Goal: Task Accomplishment & Management: Use online tool/utility

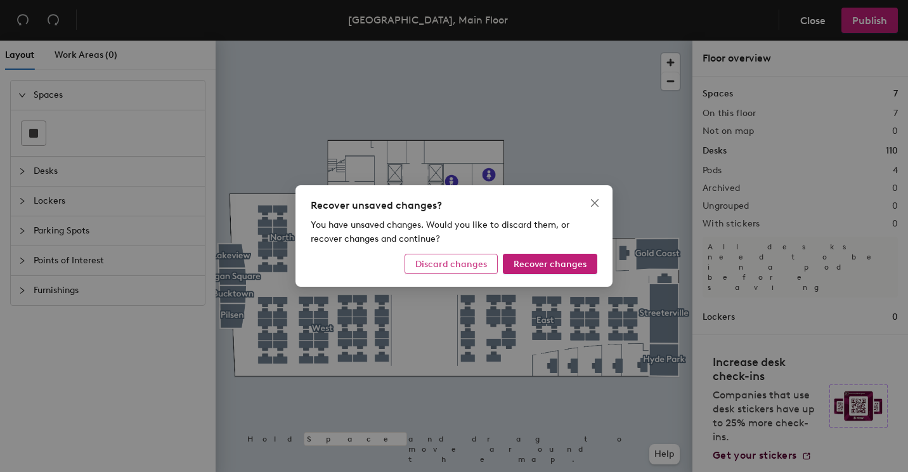
click at [475, 267] on span "Discard changes" at bounding box center [451, 264] width 72 height 11
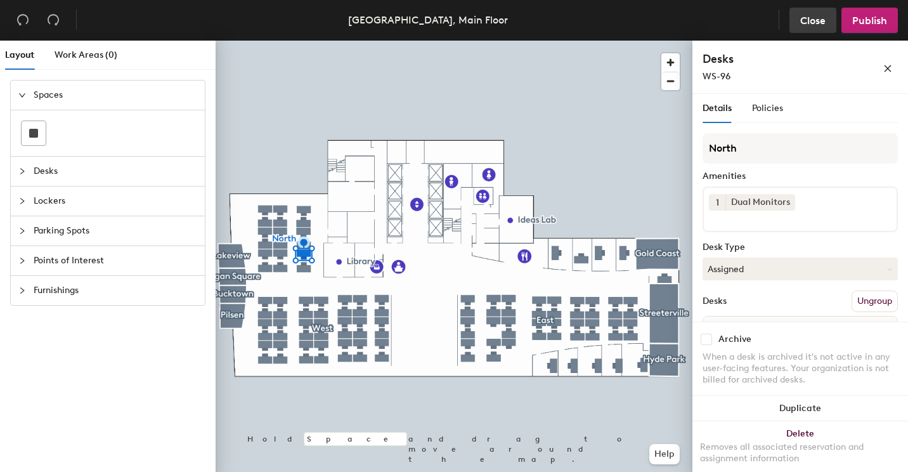
click at [800, 21] on span "Close" at bounding box center [812, 21] width 25 height 12
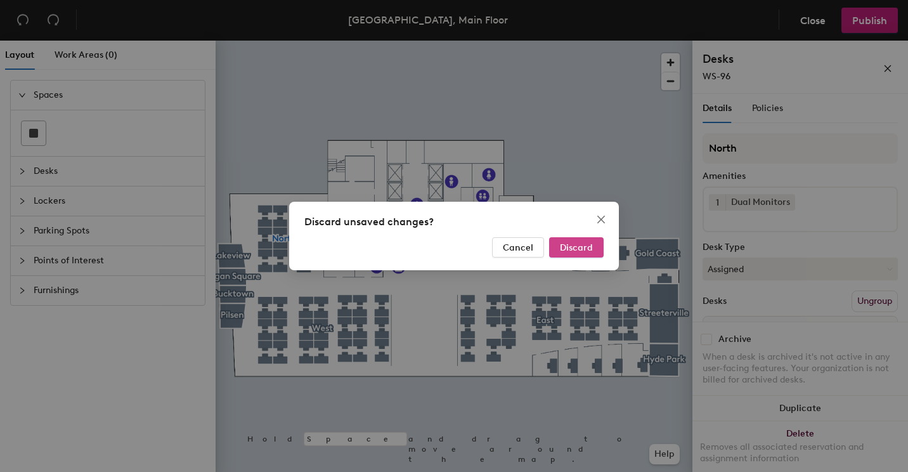
click at [582, 245] on span "Discard" at bounding box center [576, 247] width 33 height 11
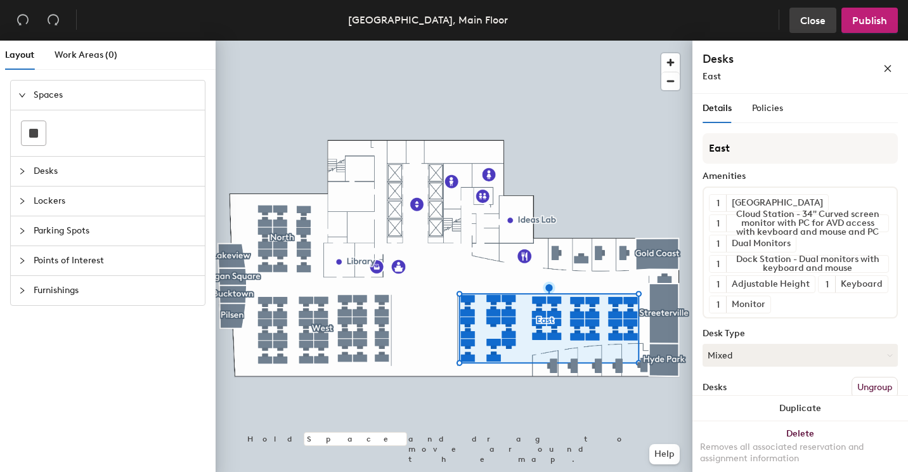
click at [812, 27] on button "Close" at bounding box center [812, 20] width 47 height 25
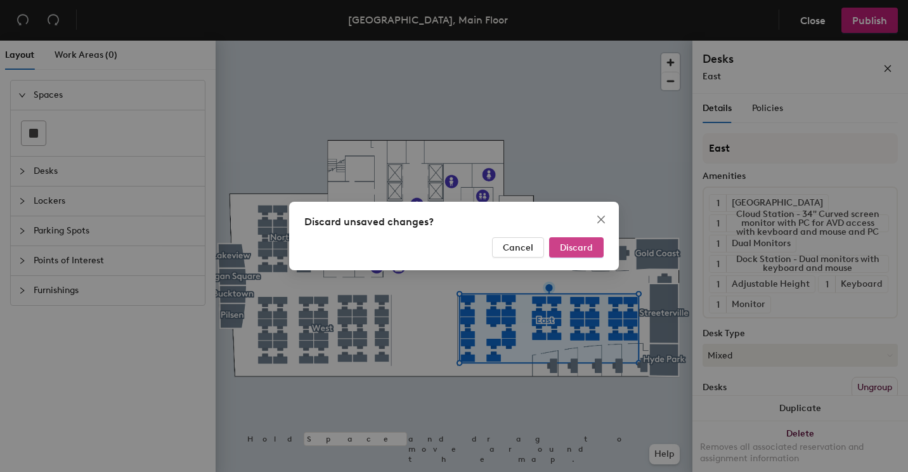
click at [578, 243] on span "Discard" at bounding box center [576, 247] width 33 height 11
